Goal: Register for event/course

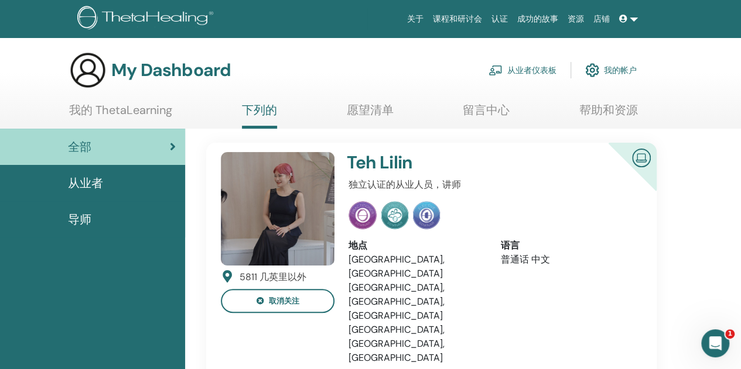
click at [129, 126] on li "我的 ThetaLearning" at bounding box center [120, 116] width 103 height 26
click at [138, 103] on link "我的 ThetaLearning" at bounding box center [120, 114] width 103 height 23
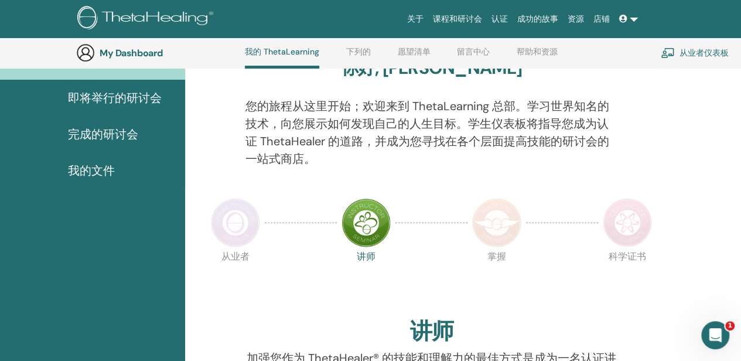
click at [741, 244] on html "关于 课程和研讨会 认证 成功的故事 资源 店铺 HN HOI [PERSON_NAME] 我的 ThetaLearning 我的 ThetaHealers …" at bounding box center [370, 63] width 741 height 361
click at [113, 131] on span "完成的研讨会" at bounding box center [103, 134] width 70 height 18
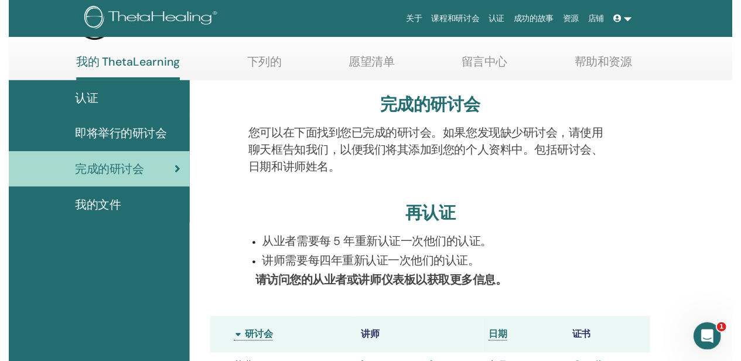
scroll to position [117, 0]
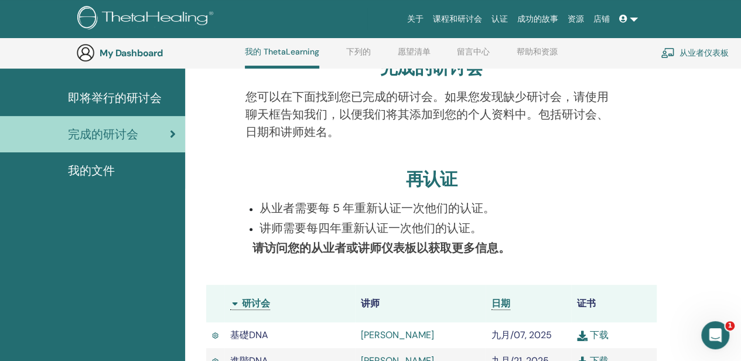
click at [740, 244] on html "关于 课程和研讨会 认证 成功的故事 资源 店铺 HN HOI [PERSON_NAME] 我的 ThetaLearning 我的 ThetaHealers …" at bounding box center [370, 63] width 741 height 361
click at [740, 244] on html "关于 课程和研讨会 认证 成功的故事 资源 店铺 HN HOI YEN NG 我的 ThetaLearning 我的 ThetaHealers 我的研讨会 愿…" at bounding box center [370, 63] width 741 height 361
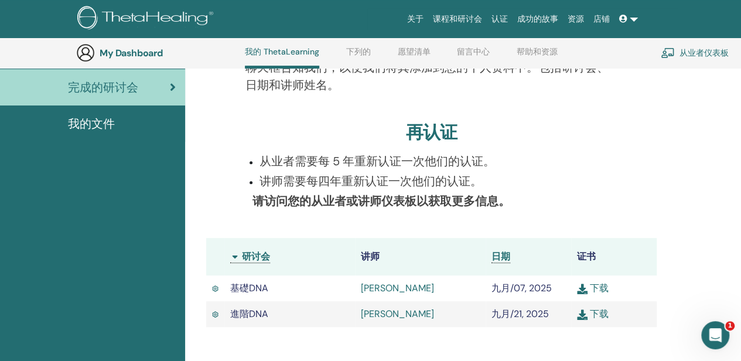
scroll to position [187, 0]
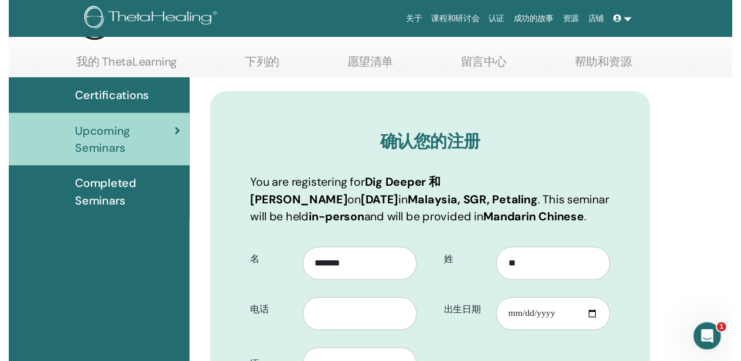
scroll to position [114, 0]
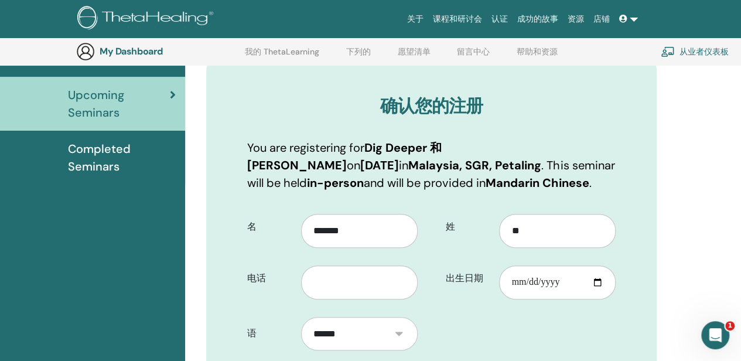
click at [740, 247] on html "关于 课程和研讨会 认证 成功的故事 资源 店铺 HN HOI [PERSON_NAME] 我的 ThetaLearning 我的 ThetaHealers …" at bounding box center [370, 66] width 741 height 361
click at [740, 247] on html "关于 课程和研讨会 认证 成功的故事 资源 店铺 HN HOI YEN NG 我的 ThetaLearning 我的 ThetaHealers 我的研讨会 愿…" at bounding box center [370, 66] width 741 height 361
click at [374, 286] on input "text" at bounding box center [359, 282] width 117 height 34
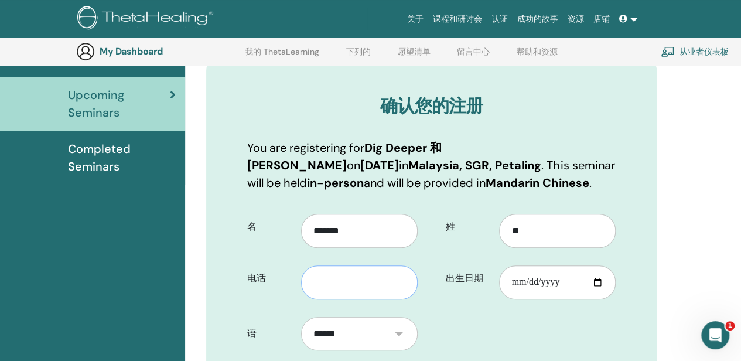
type input "********"
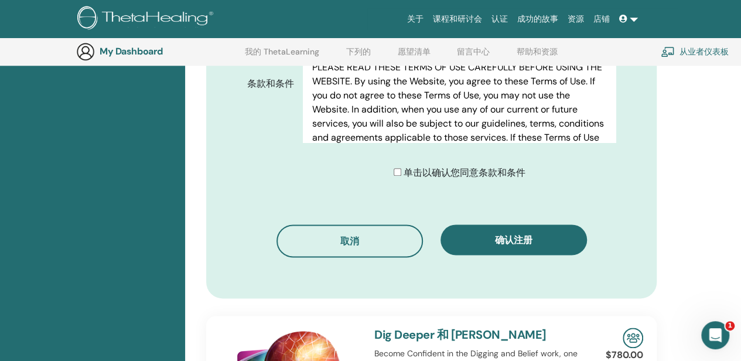
scroll to position [692, 0]
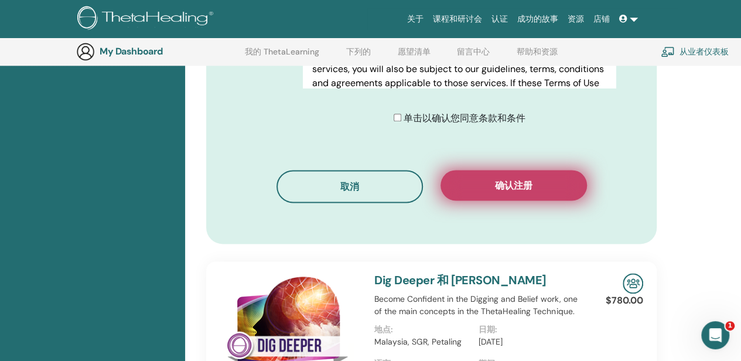
click at [564, 187] on button "确认注册" at bounding box center [513, 185] width 146 height 30
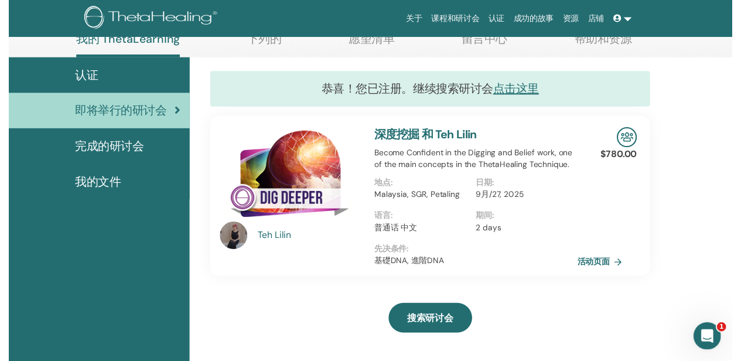
scroll to position [124, 0]
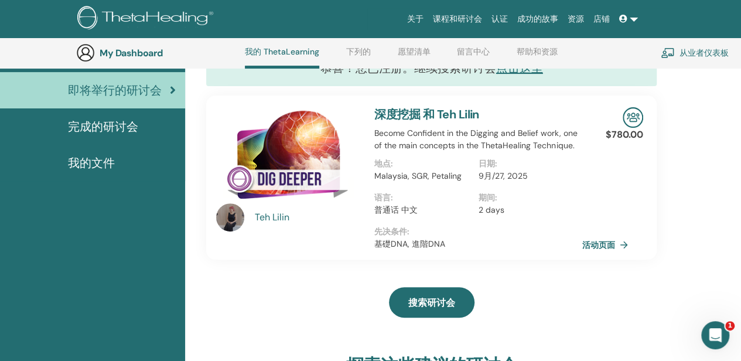
click at [740, 237] on html "关于 课程和研讨会 认证 成功的故事 资源 店铺 HN HOI YEN NG 我的 ThetaLearning 我的 ThetaHealers 我的研讨会 愿…" at bounding box center [370, 56] width 741 height 361
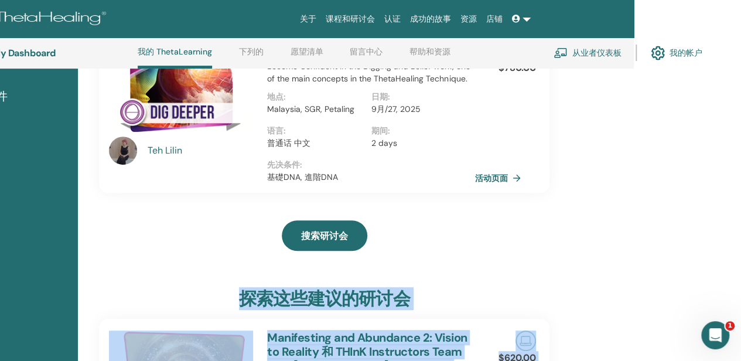
scroll to position [205, 107]
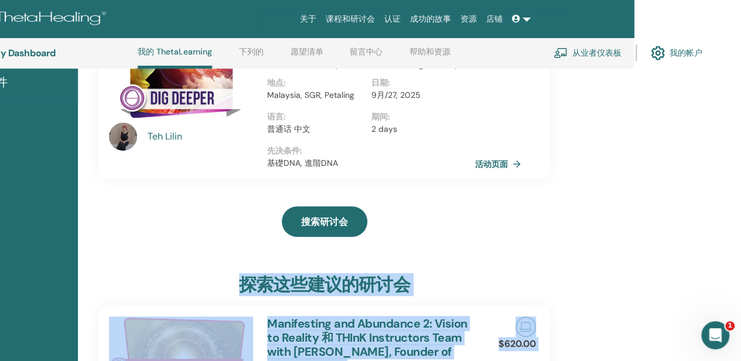
drag, startPoint x: 743, startPoint y: 364, endPoint x: 743, endPoint y: 355, distance: 9.4
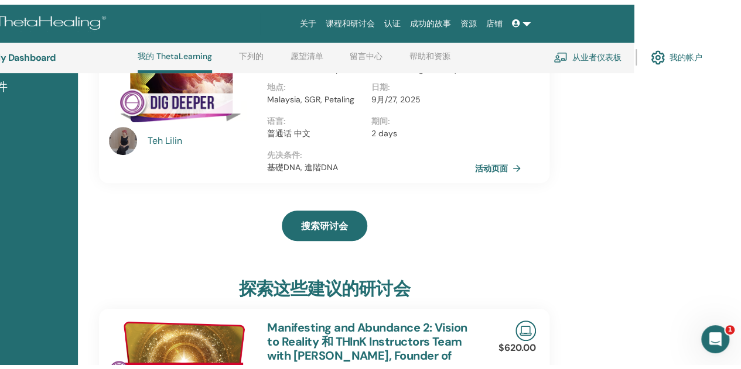
scroll to position [0, 0]
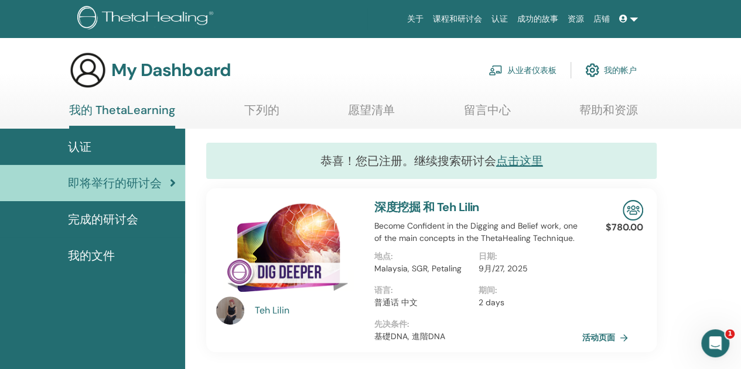
click at [85, 147] on span "认证" at bounding box center [79, 147] width 23 height 18
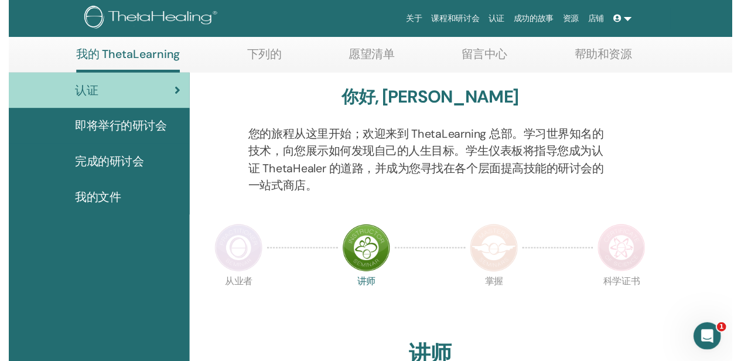
scroll to position [117, 0]
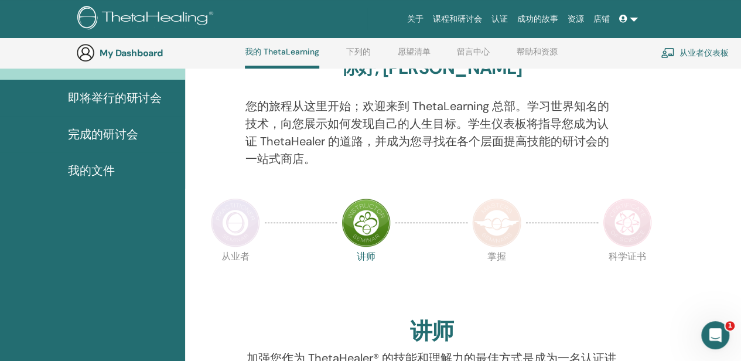
click at [740, 244] on html "关于 课程和研讨会 认证 成功的故事 资源 店铺 HN HOI YEN NG 我的 ThetaLearning 我的 ThetaHealers 我的研讨会 愿…" at bounding box center [370, 63] width 741 height 361
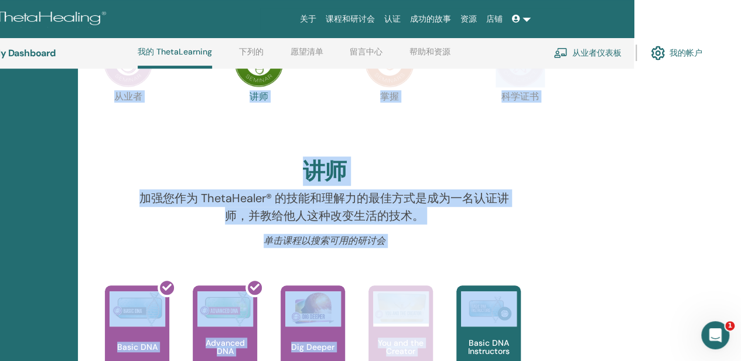
scroll to position [283, 107]
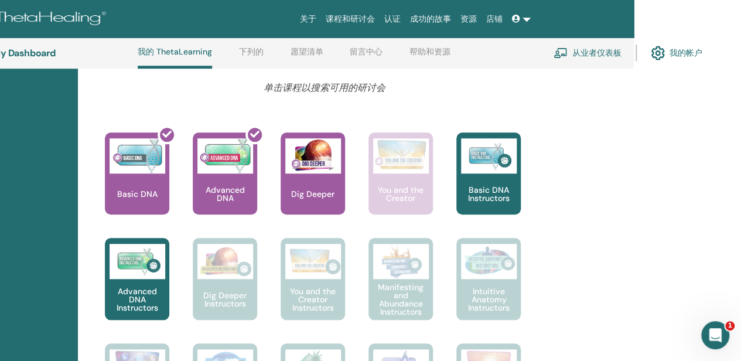
scroll to position [439, 107]
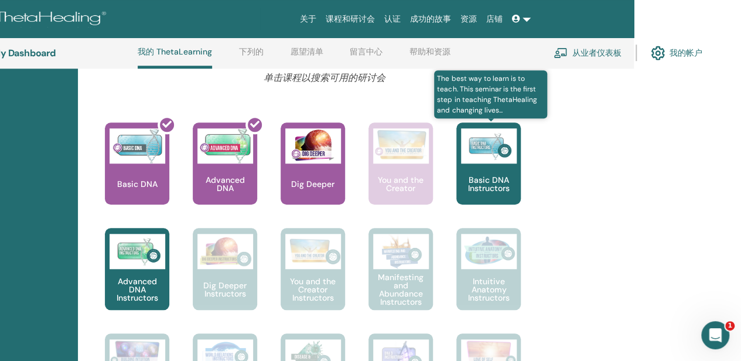
click at [473, 152] on img at bounding box center [489, 145] width 56 height 35
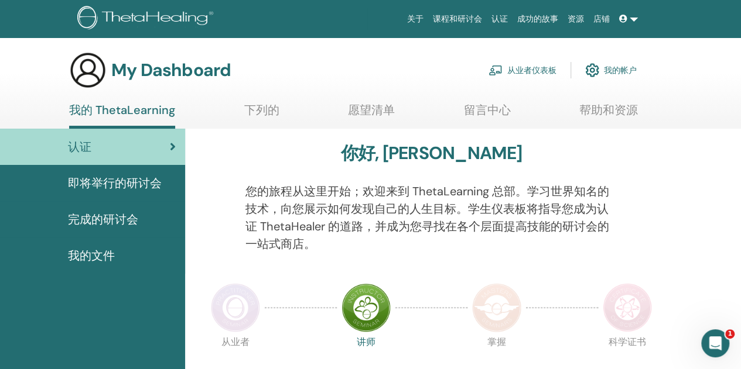
click at [139, 106] on link "我的 ThetaLearning" at bounding box center [122, 116] width 106 height 26
click at [118, 217] on span "完成的研讨会" at bounding box center [103, 220] width 70 height 18
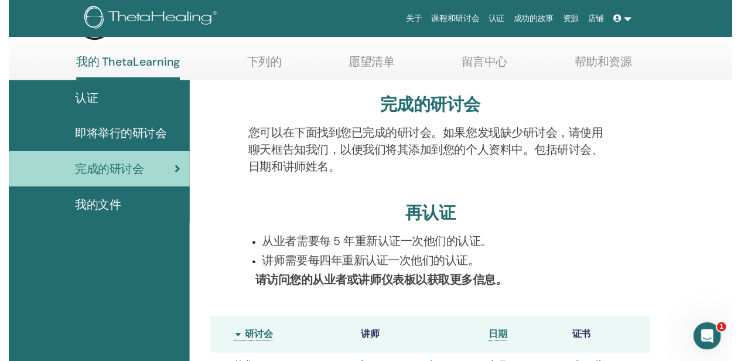
scroll to position [117, 0]
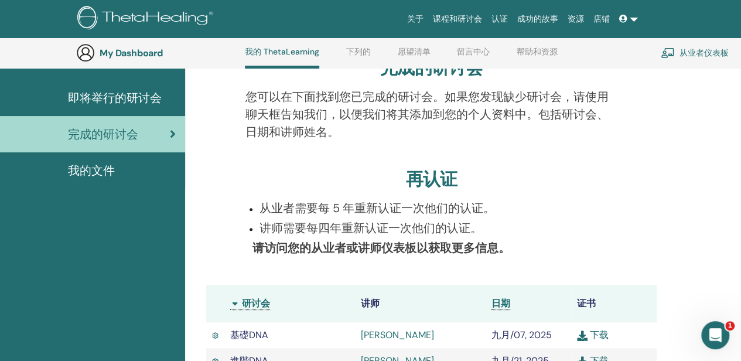
click at [740, 244] on html "关于 课程和研讨会 认证 成功的故事 资源 店铺 HN HOI YEN NG 我的 ThetaLearning 我的 ThetaHealers 我的研讨会 愿…" at bounding box center [370, 63] width 741 height 361
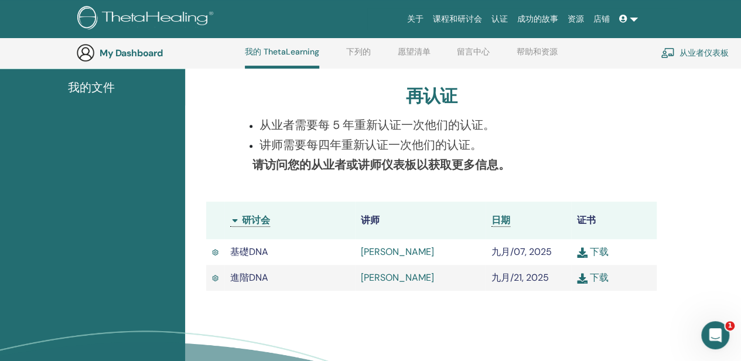
scroll to position [210, 0]
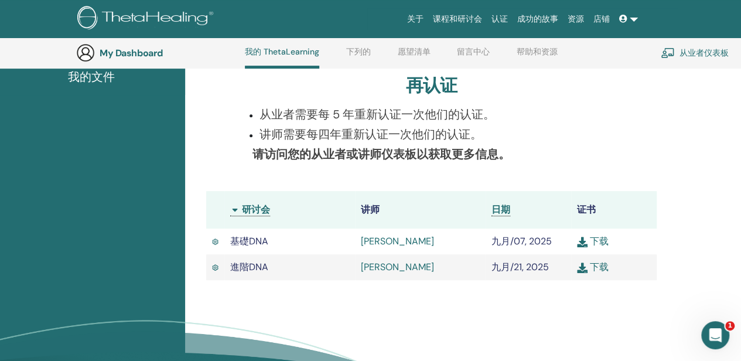
click at [600, 265] on link "下载" at bounding box center [593, 267] width 32 height 12
click at [711, 54] on link "从业者仪表板" at bounding box center [695, 53] width 68 height 26
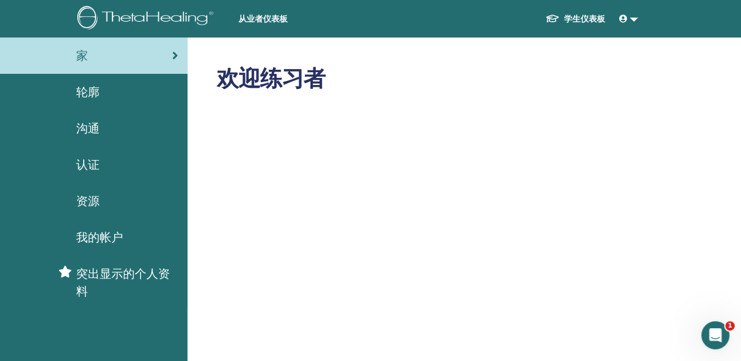
click at [85, 176] on link "认证" at bounding box center [93, 164] width 187 height 36
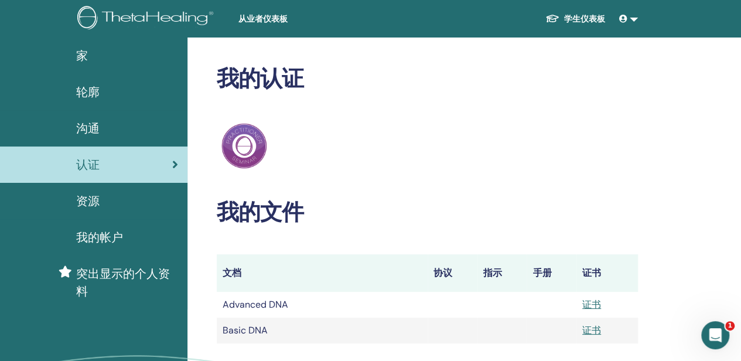
click at [114, 240] on span "我的帐户" at bounding box center [99, 237] width 47 height 18
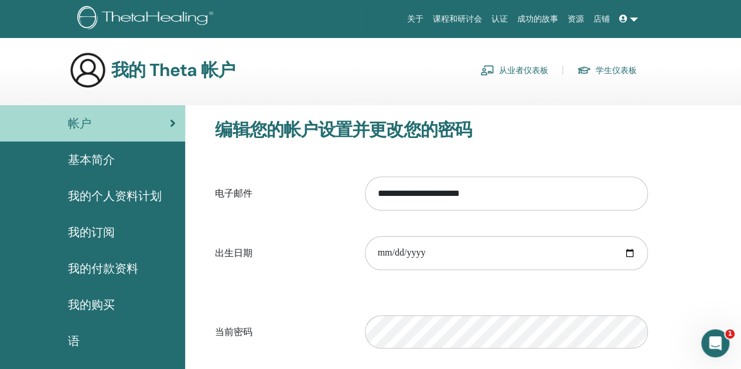
click at [96, 300] on span "我的购买" at bounding box center [91, 305] width 47 height 18
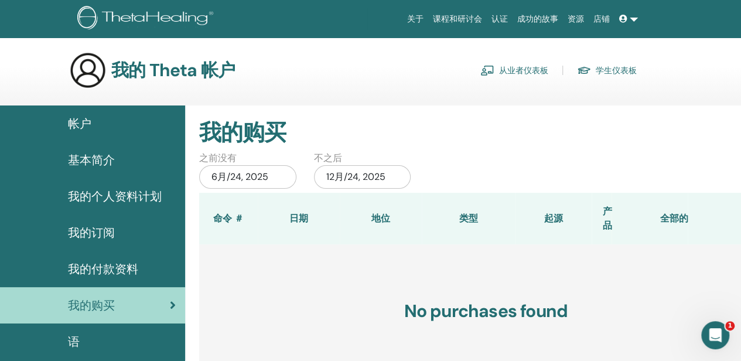
click at [596, 18] on link "店铺" at bounding box center [602, 19] width 26 height 22
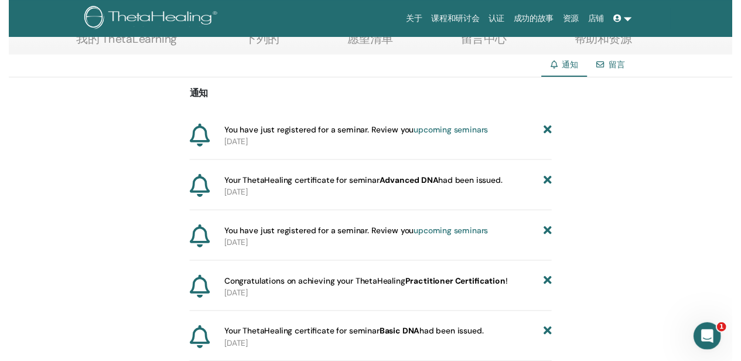
scroll to position [122, 0]
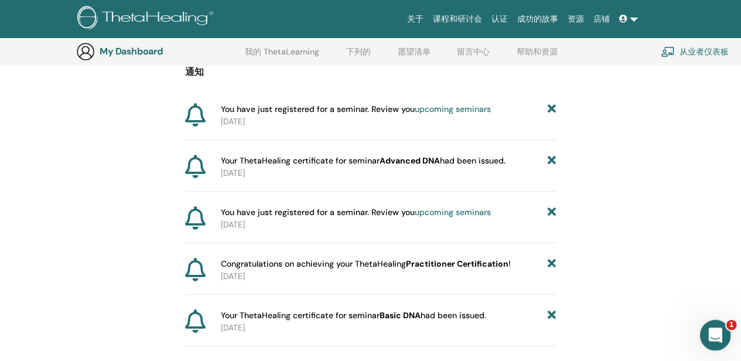
click at [723, 341] on div "Open Intercom Messenger" at bounding box center [713, 333] width 39 height 39
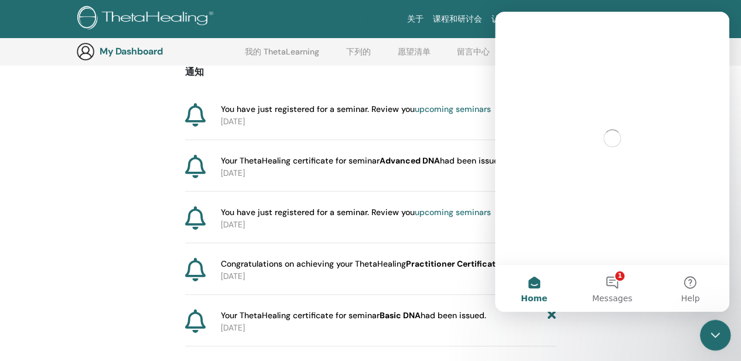
scroll to position [0, 0]
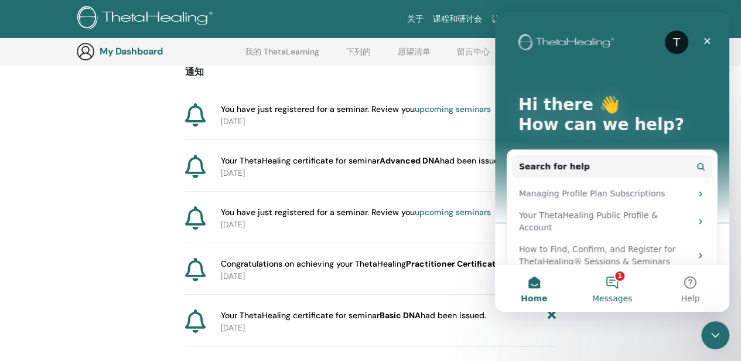
click at [618, 267] on button "1 Messages" at bounding box center [612, 288] width 78 height 47
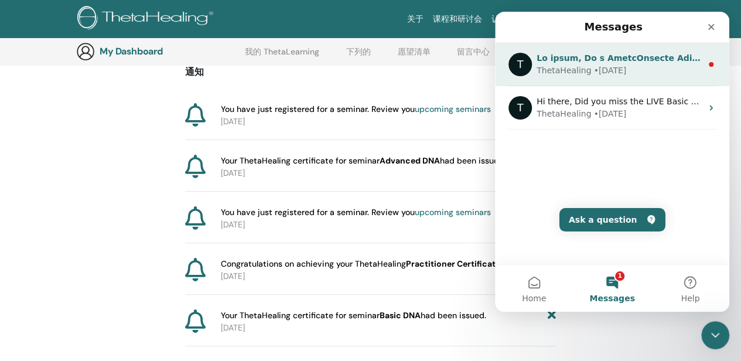
click at [639, 69] on div "ThetaHealing • 1w ago" at bounding box center [618, 70] width 165 height 12
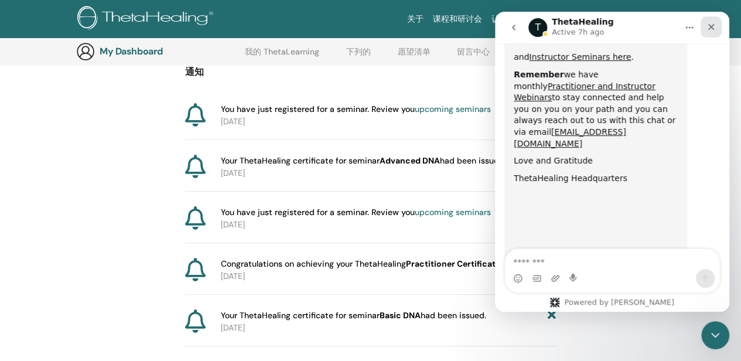
scroll to position [714, 0]
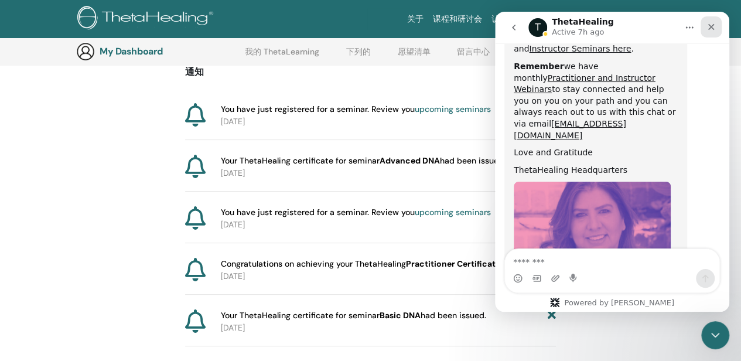
click at [717, 26] on div "Close" at bounding box center [710, 26] width 21 height 21
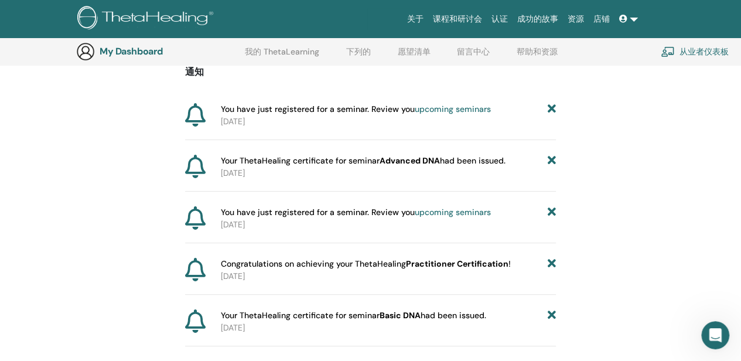
click at [519, 24] on link "成功的故事" at bounding box center [537, 19] width 50 height 22
